Goal: Transaction & Acquisition: Download file/media

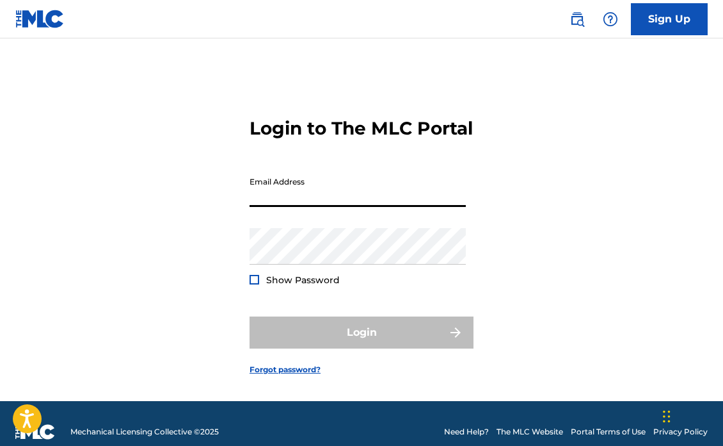
click at [387, 207] on input "Email Address" at bounding box center [358, 188] width 216 height 36
type input "[EMAIL_ADDRESS][DOMAIN_NAME]"
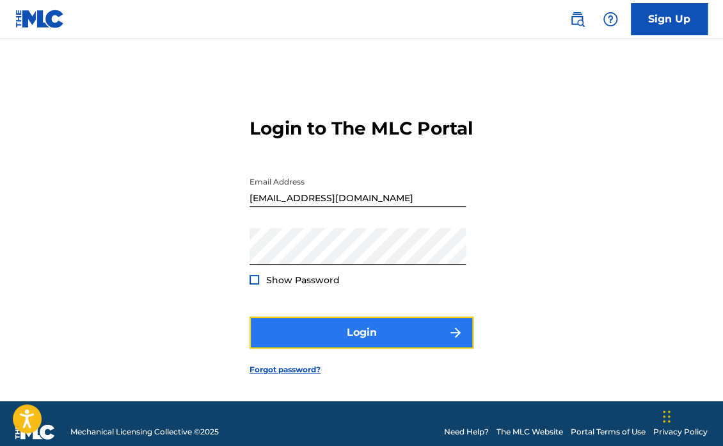
click at [328, 343] on button "Login" at bounding box center [362, 332] width 224 height 32
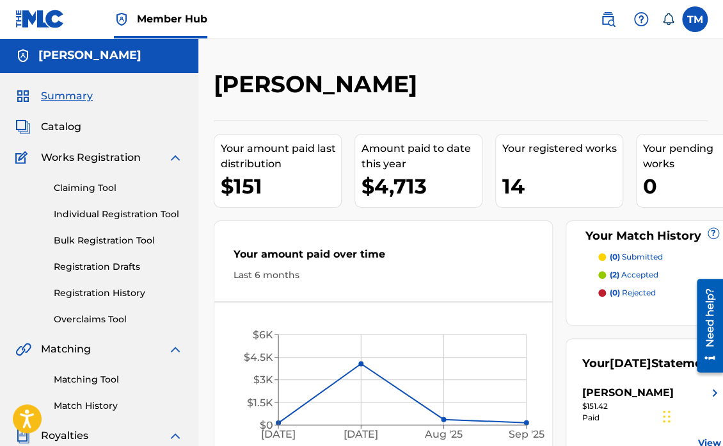
scroll to position [64, 0]
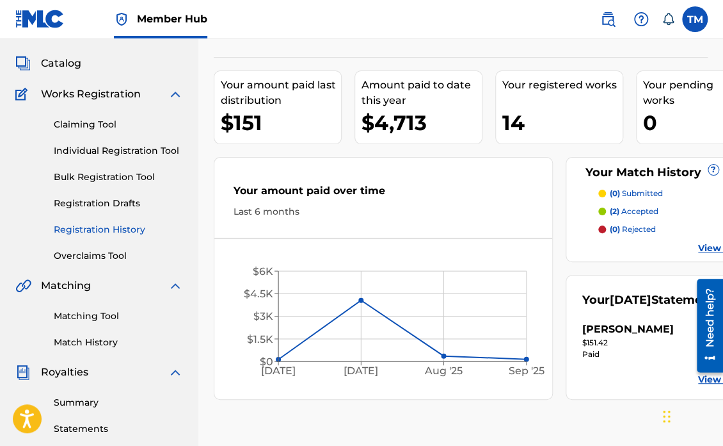
click at [84, 232] on link "Registration History" at bounding box center [118, 229] width 129 height 13
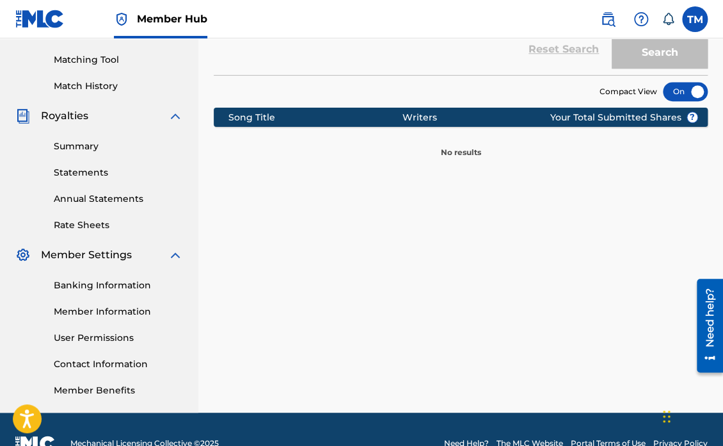
scroll to position [192, 0]
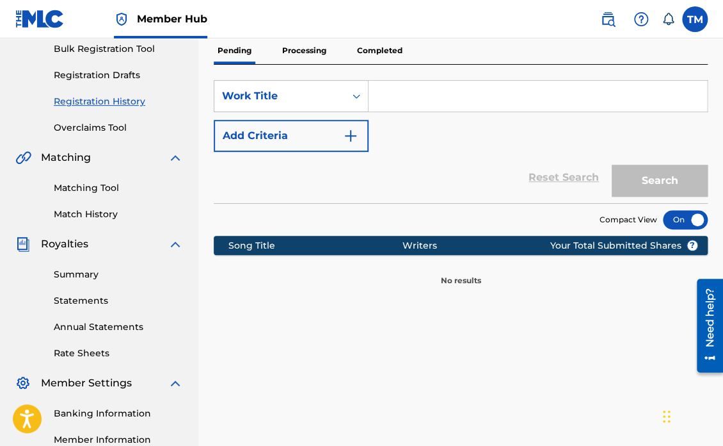
click at [302, 57] on p "Processing" at bounding box center [305, 50] width 52 height 27
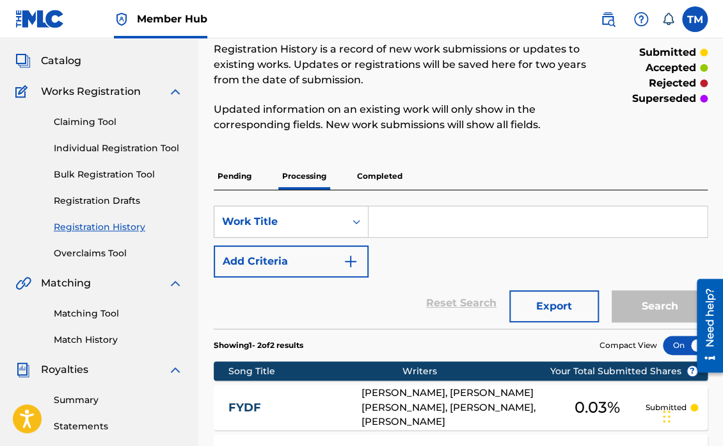
scroll to position [64, 0]
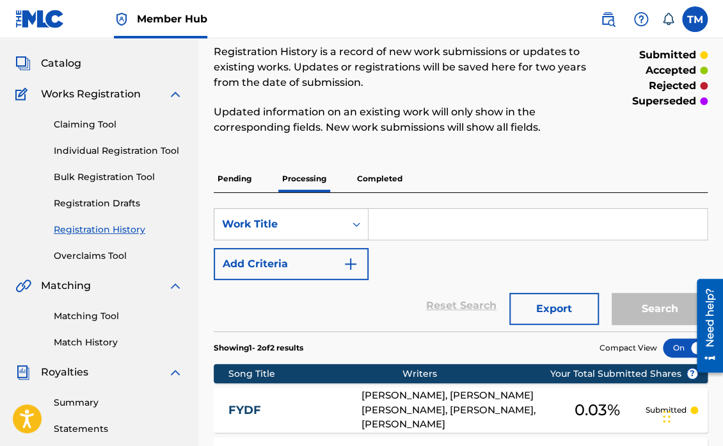
click at [375, 191] on p "Completed" at bounding box center [379, 178] width 53 height 27
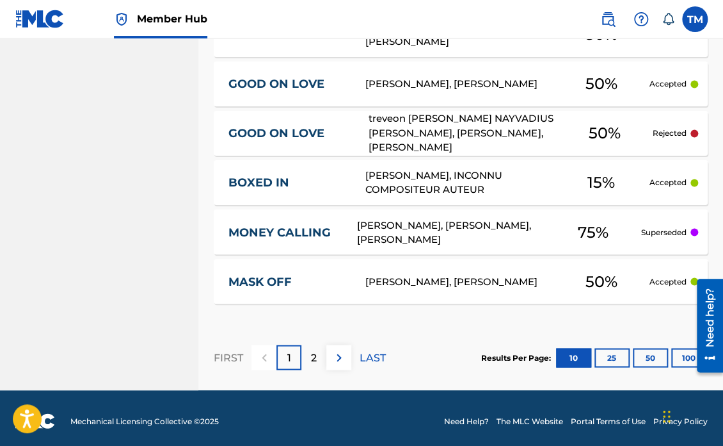
scroll to position [694, 0]
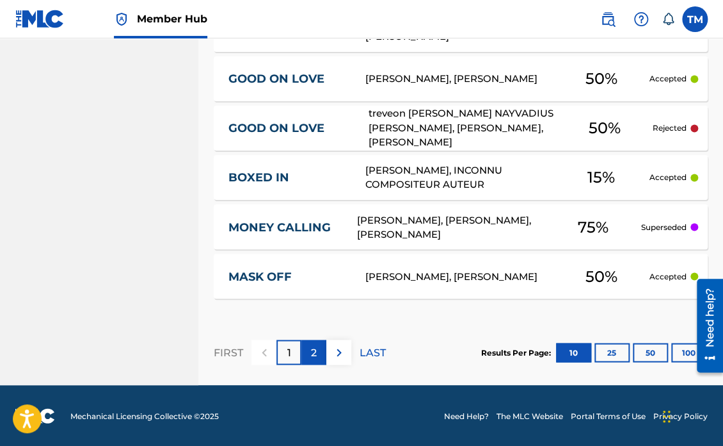
click at [303, 350] on div "2" at bounding box center [314, 351] width 25 height 25
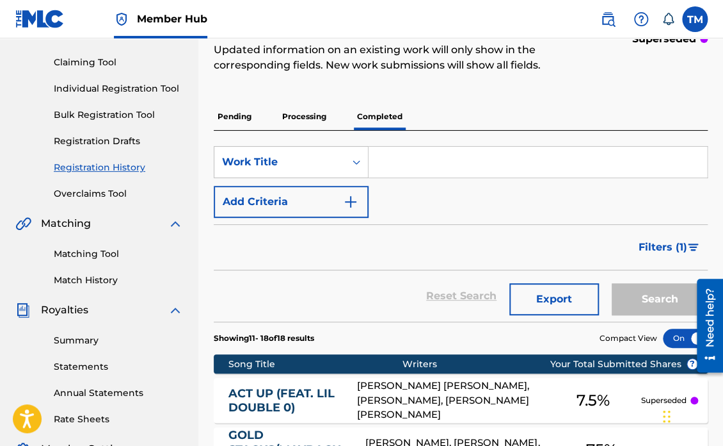
scroll to position [0, 0]
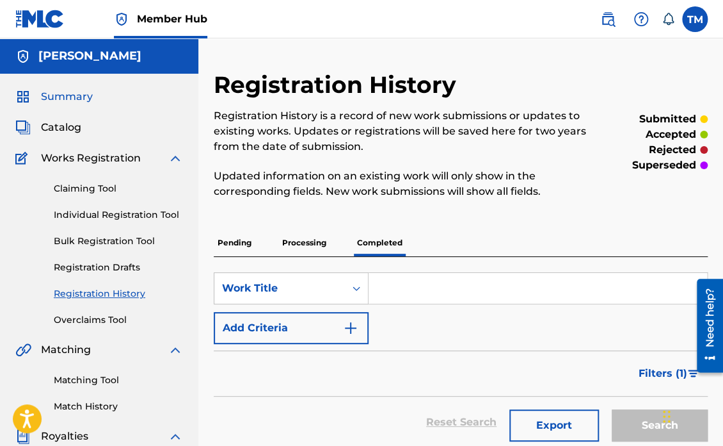
click at [80, 102] on span "Summary" at bounding box center [67, 96] width 52 height 15
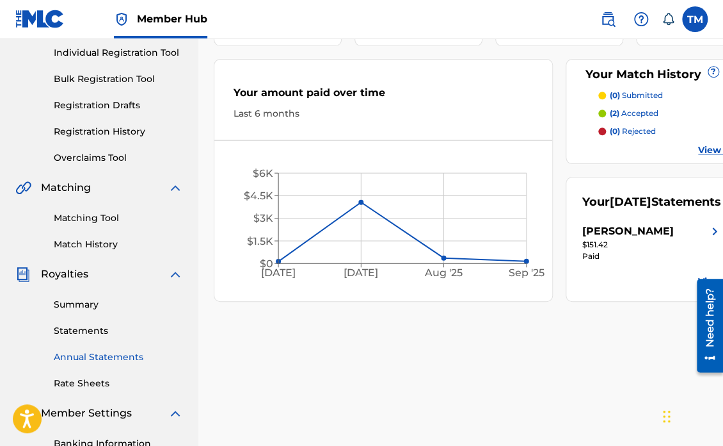
scroll to position [256, 0]
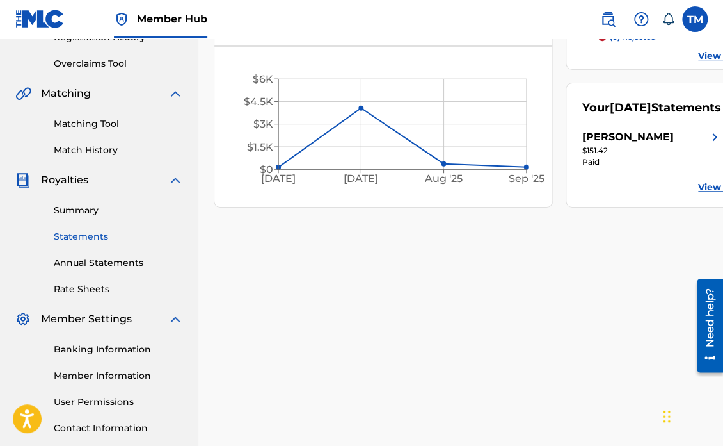
click at [93, 237] on link "Statements" at bounding box center [118, 236] width 129 height 13
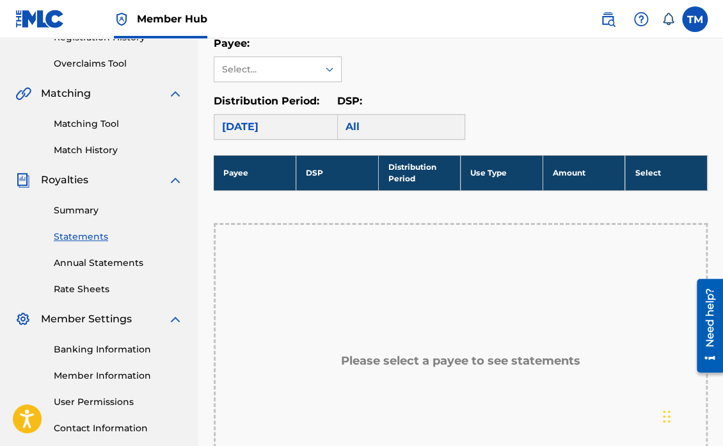
scroll to position [192, 0]
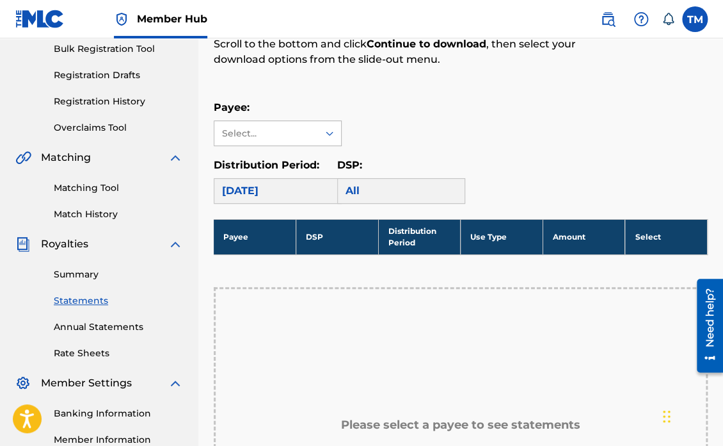
click at [312, 135] on div "Select..." at bounding box center [266, 133] width 104 height 24
click at [325, 163] on div "[PERSON_NAME]" at bounding box center [277, 162] width 127 height 32
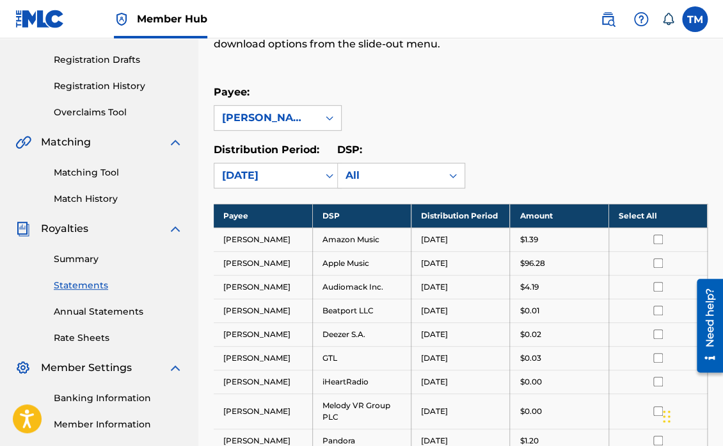
scroll to position [256, 0]
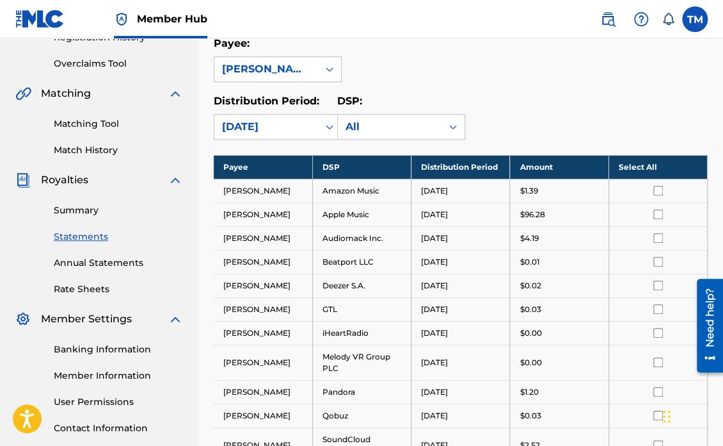
click at [658, 209] on input "checkbox" at bounding box center [659, 214] width 10 height 10
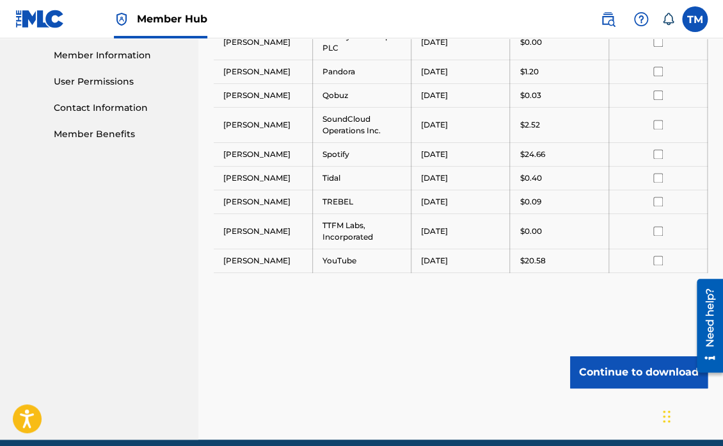
scroll to position [627, 0]
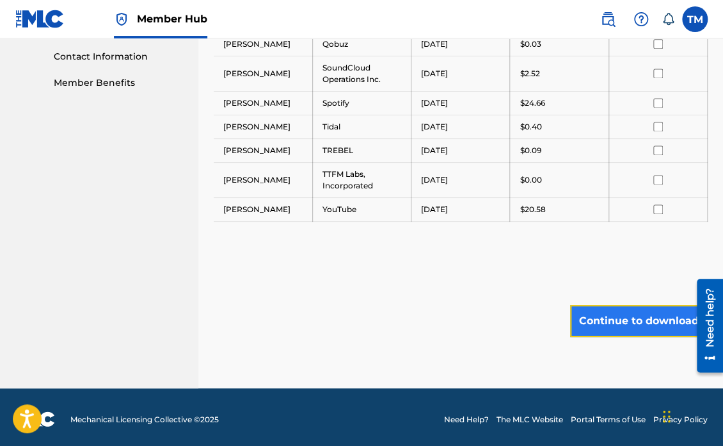
click at [638, 323] on button "Continue to download" at bounding box center [639, 321] width 138 height 32
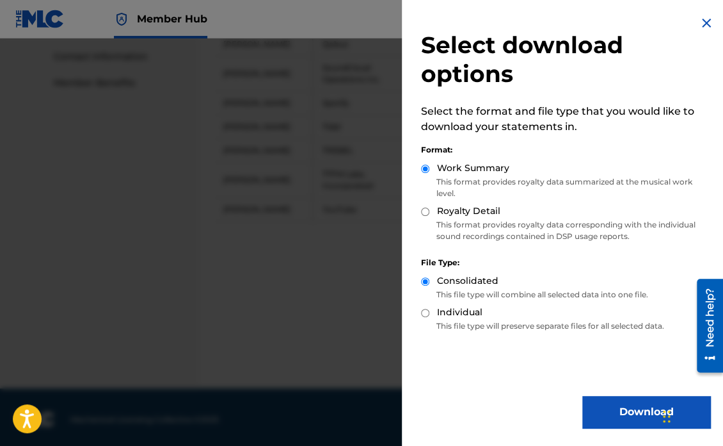
click at [615, 393] on div "Select download options Select the format and file type that you would like to …" at bounding box center [566, 221] width 328 height 443
click at [572, 312] on div "Individual" at bounding box center [565, 312] width 289 height 15
click at [428, 213] on input "Royalty Detail" at bounding box center [425, 211] width 8 height 8
radio input "true"
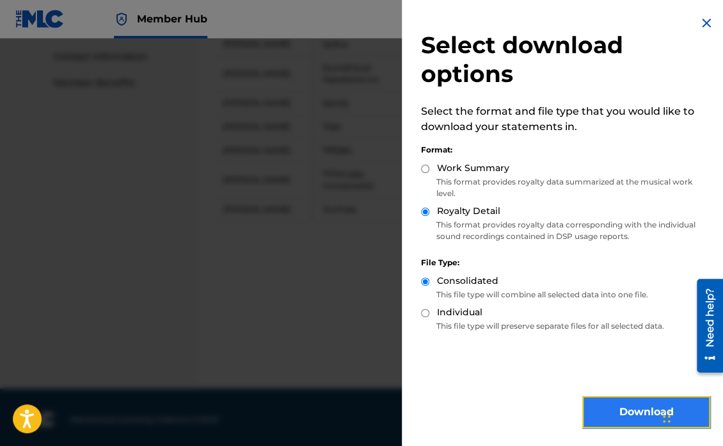
click at [586, 405] on button "Download" at bounding box center [647, 412] width 128 height 32
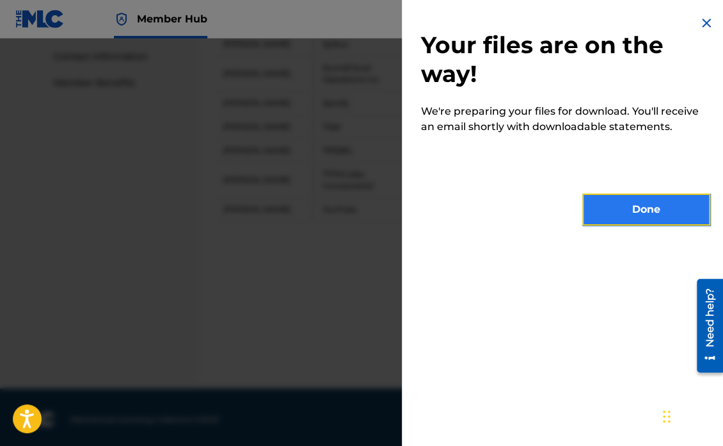
click at [617, 219] on button "Done" at bounding box center [647, 209] width 128 height 32
